Goal: Use online tool/utility: Utilize a website feature to perform a specific function

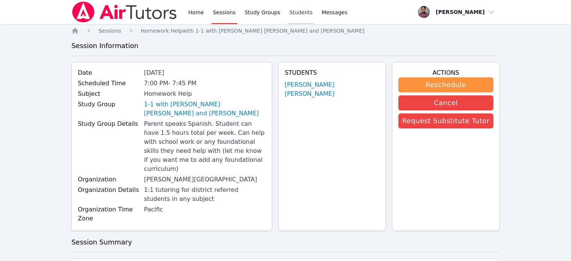
click at [291, 15] on link "Students" at bounding box center [301, 12] width 26 height 24
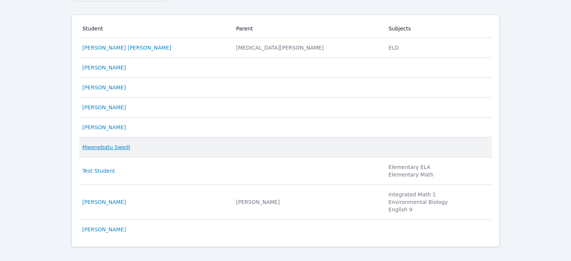
scroll to position [75, 0]
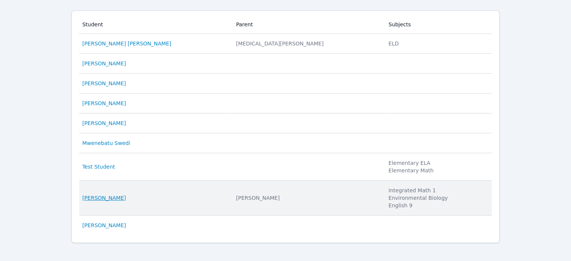
click at [109, 199] on link "[PERSON_NAME]" at bounding box center [104, 198] width 44 height 8
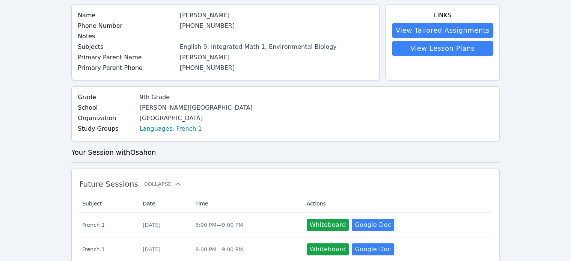
scroll to position [75, 0]
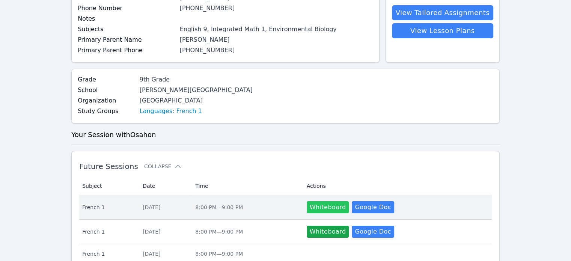
click at [322, 205] on button "Whiteboard" at bounding box center [328, 207] width 42 height 12
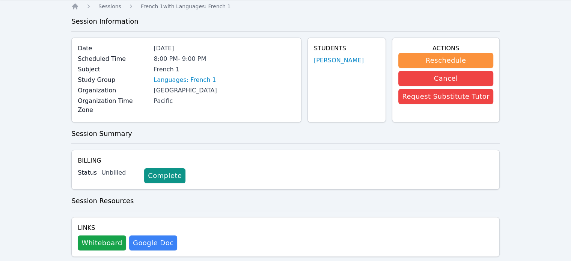
scroll to position [32, 0]
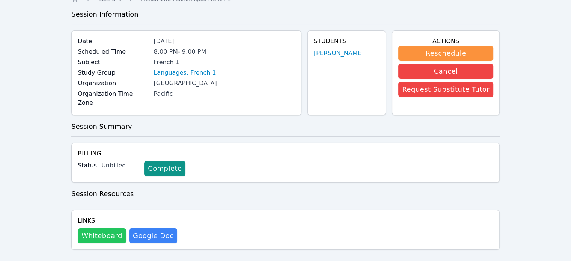
click at [101, 228] on button "Whiteboard" at bounding box center [102, 235] width 48 height 15
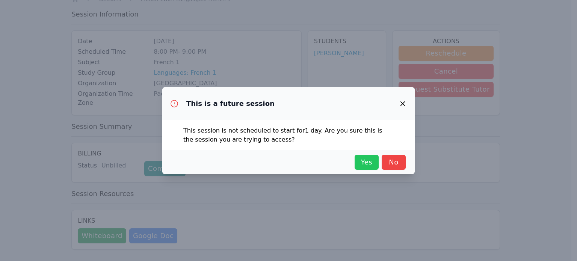
click at [362, 162] on span "Yes" at bounding box center [366, 162] width 17 height 11
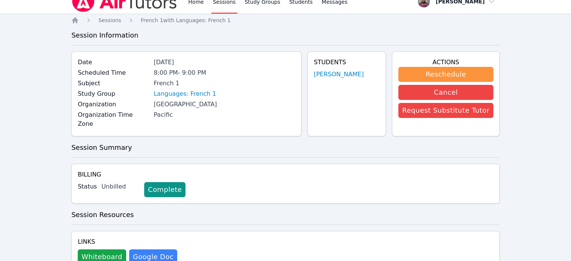
scroll to position [0, 0]
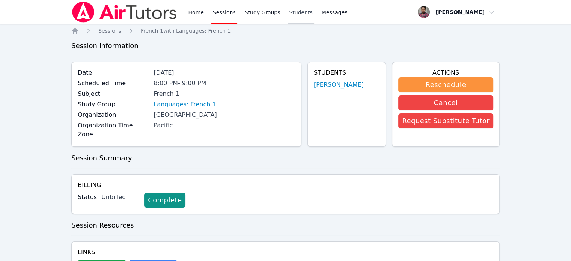
click at [295, 10] on link "Students" at bounding box center [301, 12] width 26 height 24
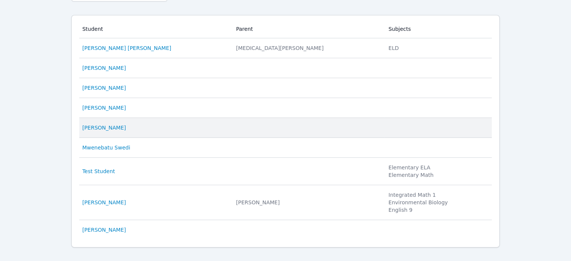
scroll to position [80, 0]
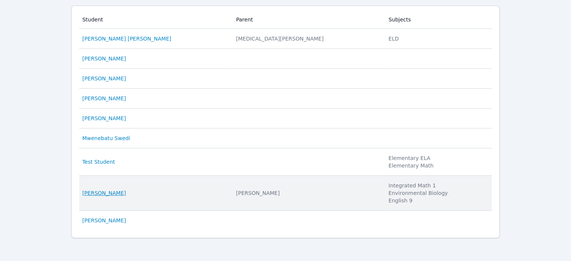
click at [105, 193] on link "[PERSON_NAME]" at bounding box center [104, 193] width 44 height 8
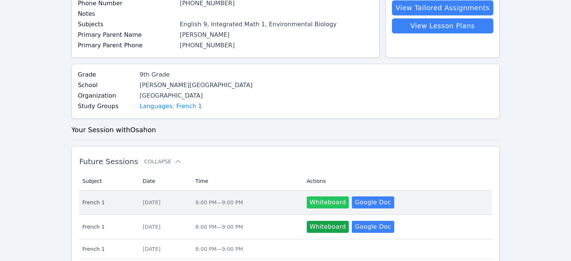
click at [335, 204] on button "Whiteboard" at bounding box center [328, 202] width 42 height 12
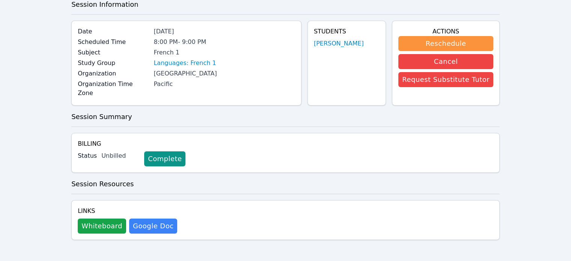
scroll to position [32, 0]
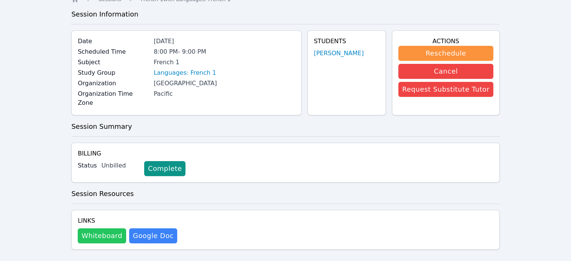
click at [110, 228] on button "Whiteboard" at bounding box center [102, 235] width 48 height 15
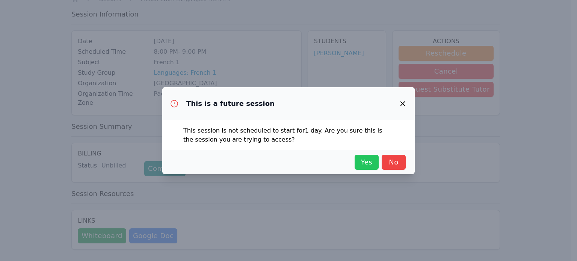
click at [361, 160] on span "Yes" at bounding box center [366, 162] width 17 height 11
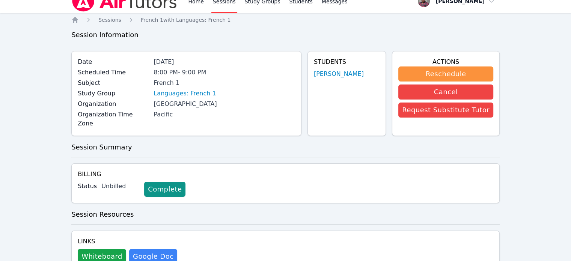
scroll to position [0, 0]
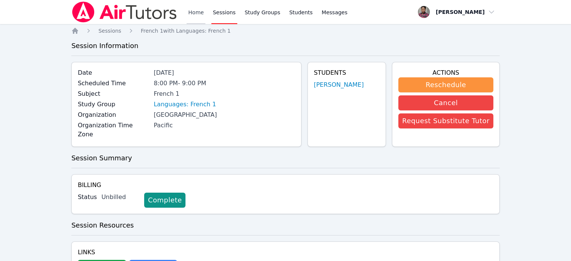
click at [190, 16] on link "Home" at bounding box center [196, 12] width 18 height 24
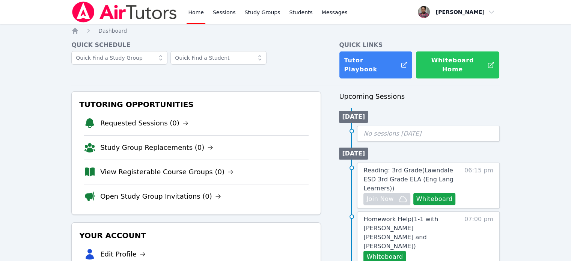
click at [435, 60] on button "Whiteboard Home" at bounding box center [458, 65] width 84 height 28
